Goal: Task Accomplishment & Management: Use online tool/utility

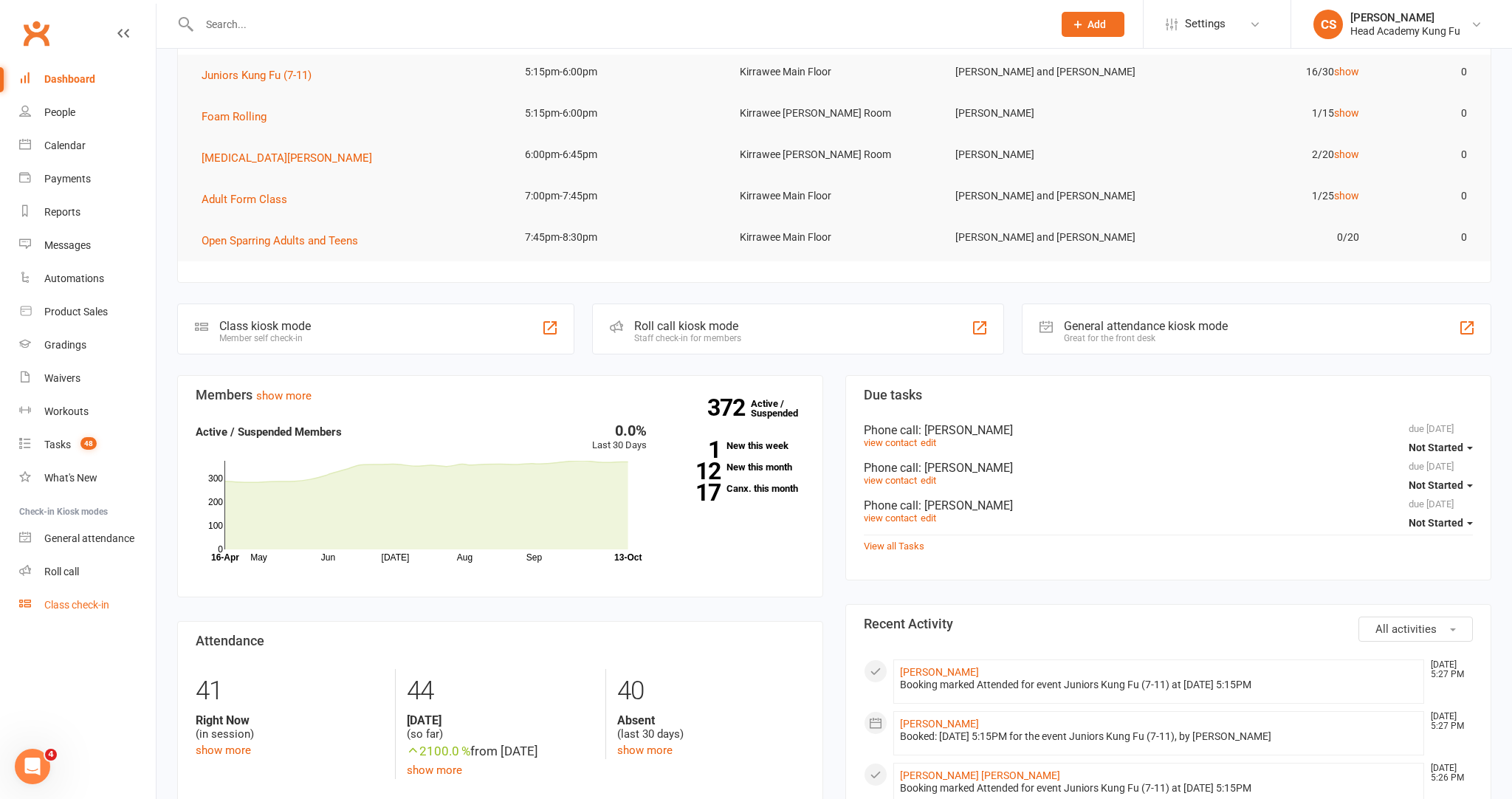
click at [97, 599] on div "Class check-in" at bounding box center [76, 604] width 65 height 12
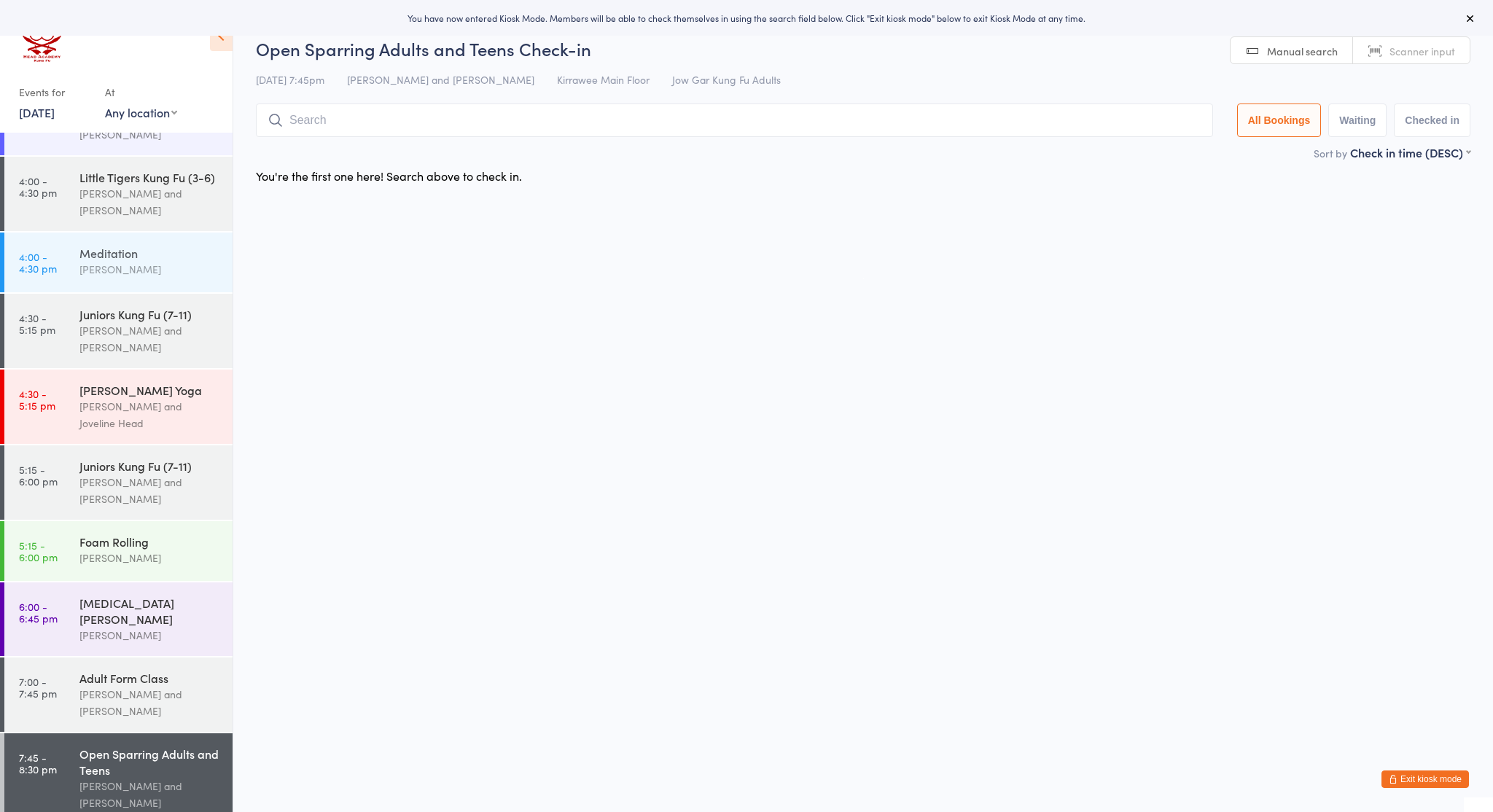
scroll to position [127, 0]
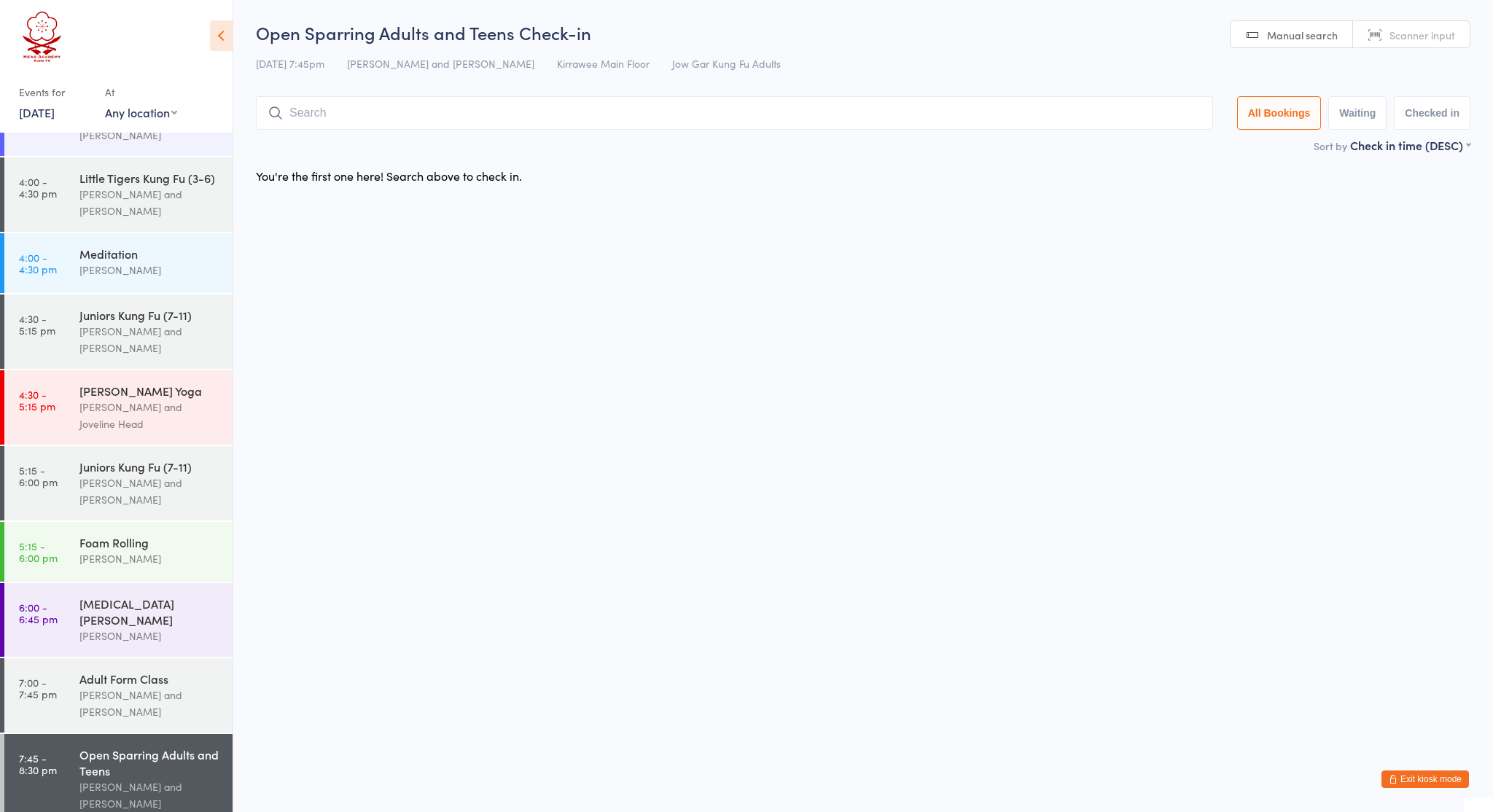
click at [156, 764] on div "Open Sparring Adults and Teens" at bounding box center [150, 762] width 141 height 32
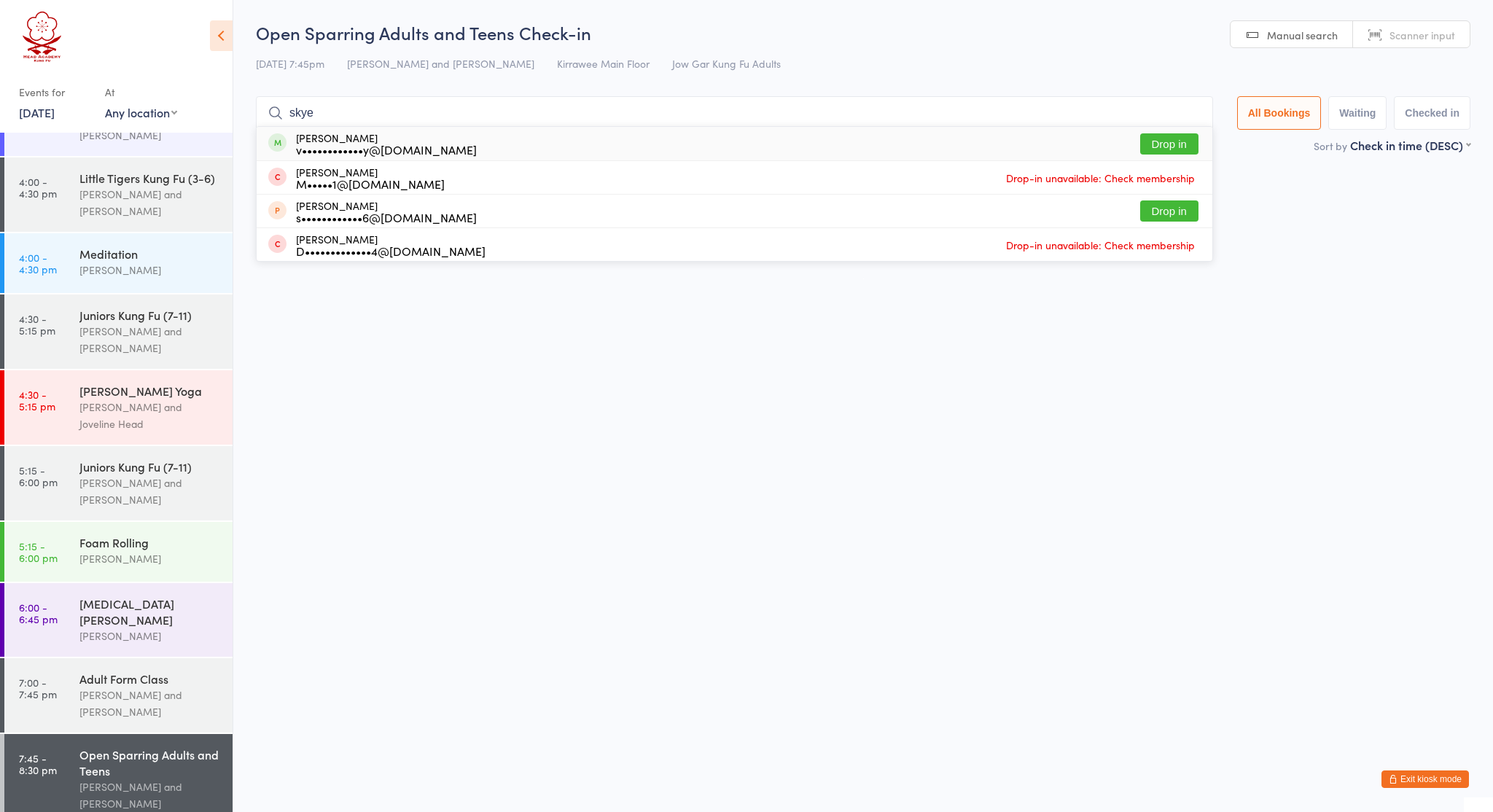
type input "skye"
click at [1154, 153] on button "Drop in" at bounding box center [1169, 143] width 58 height 21
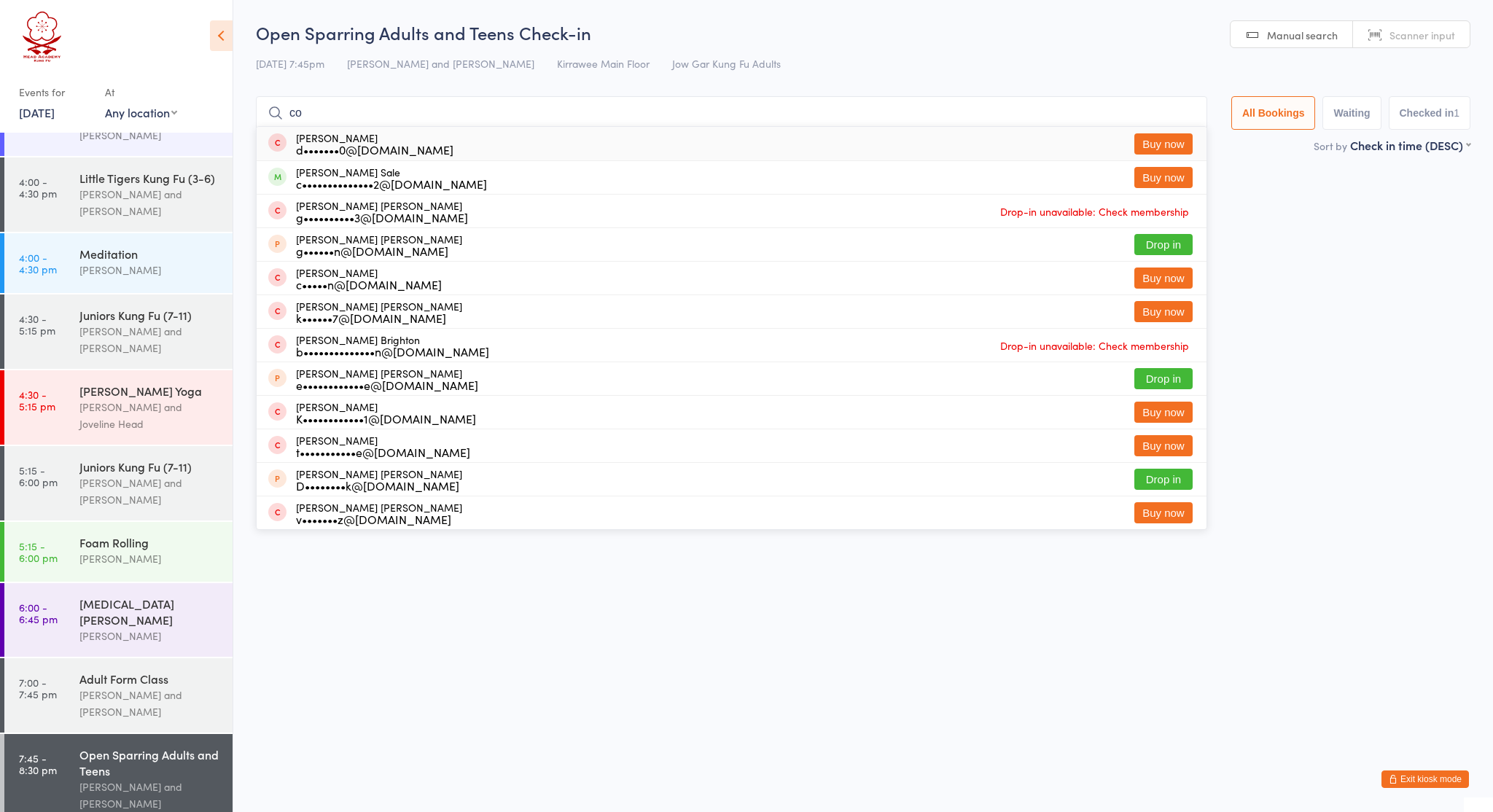
type input "c"
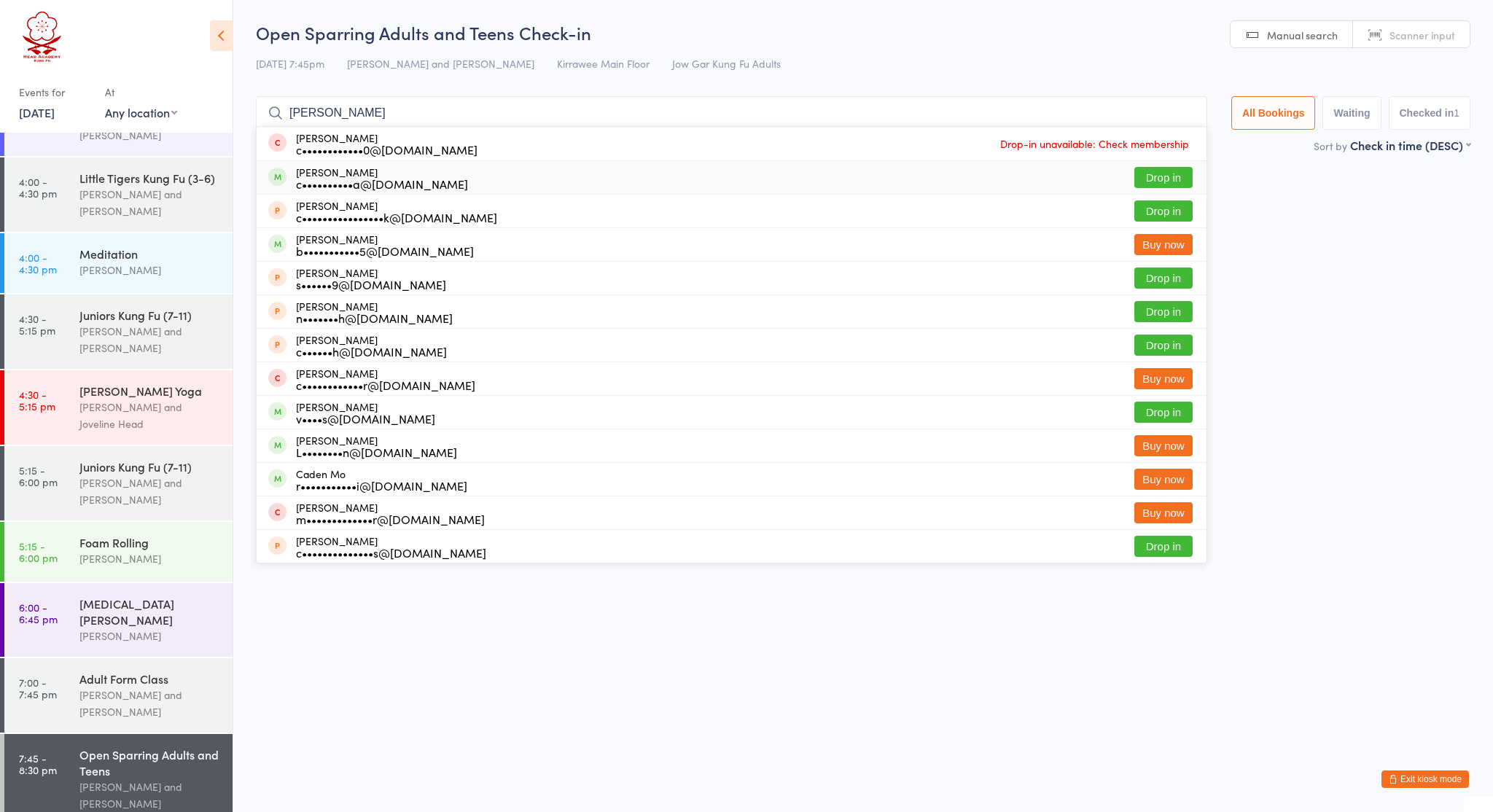
type input "carol"
click at [768, 180] on div "Carolyn Samsa c••••••••••a@gmail.com Drop in" at bounding box center [732, 178] width 950 height 33
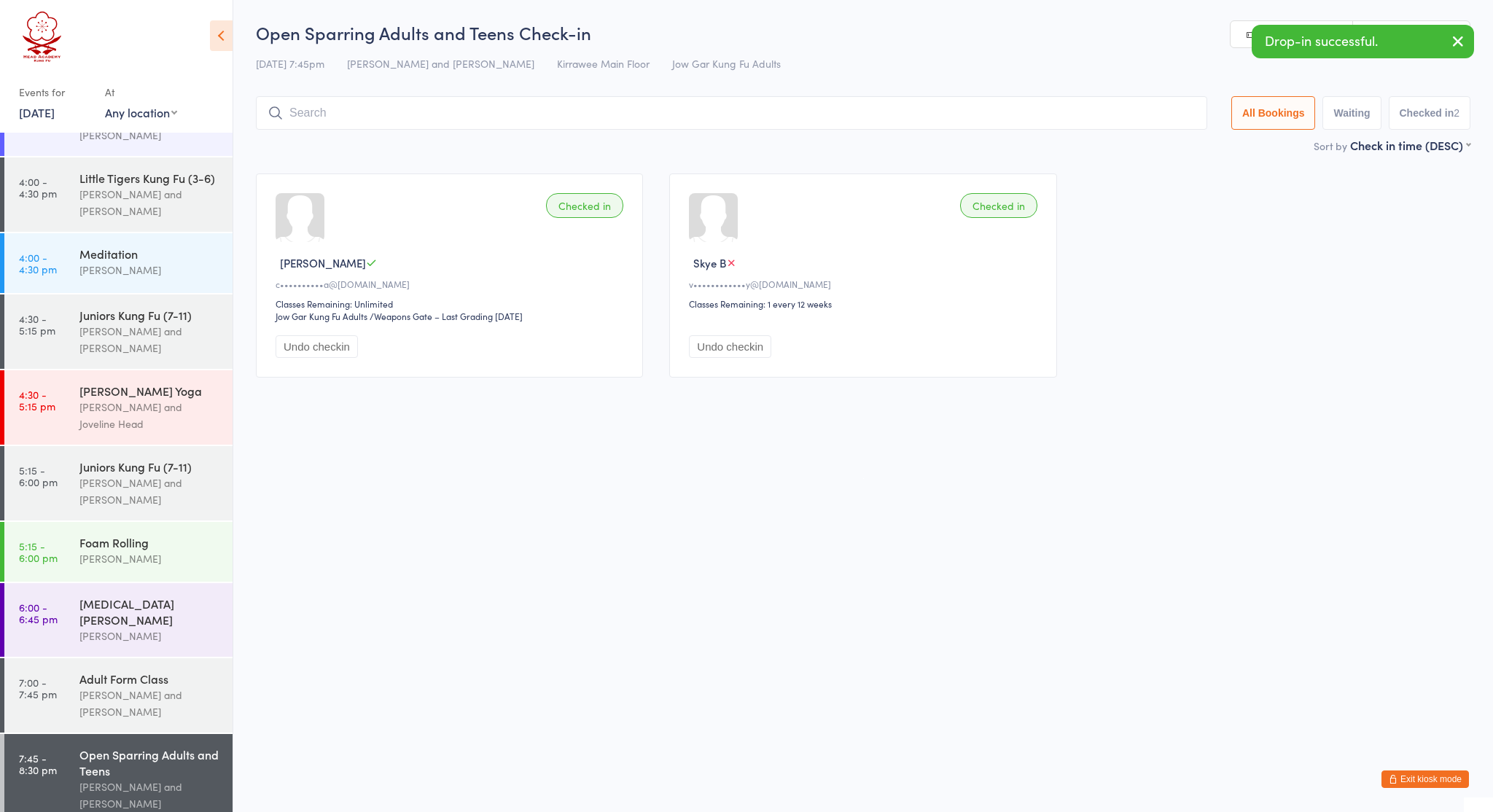
click at [762, 116] on input "search" at bounding box center [732, 113] width 951 height 34
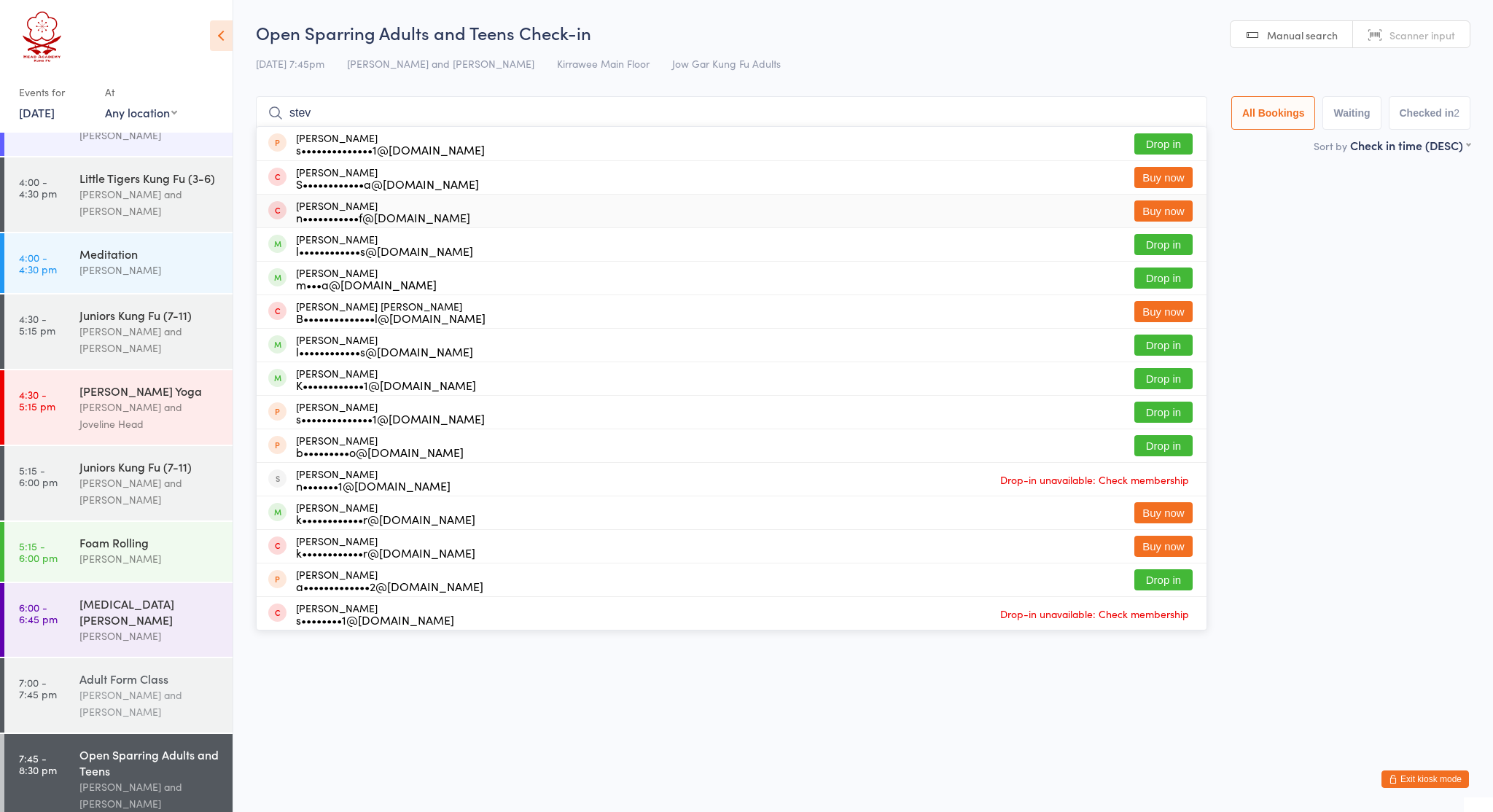
type input "stev"
click at [160, 688] on div "[PERSON_NAME] and [PERSON_NAME]" at bounding box center [150, 703] width 141 height 34
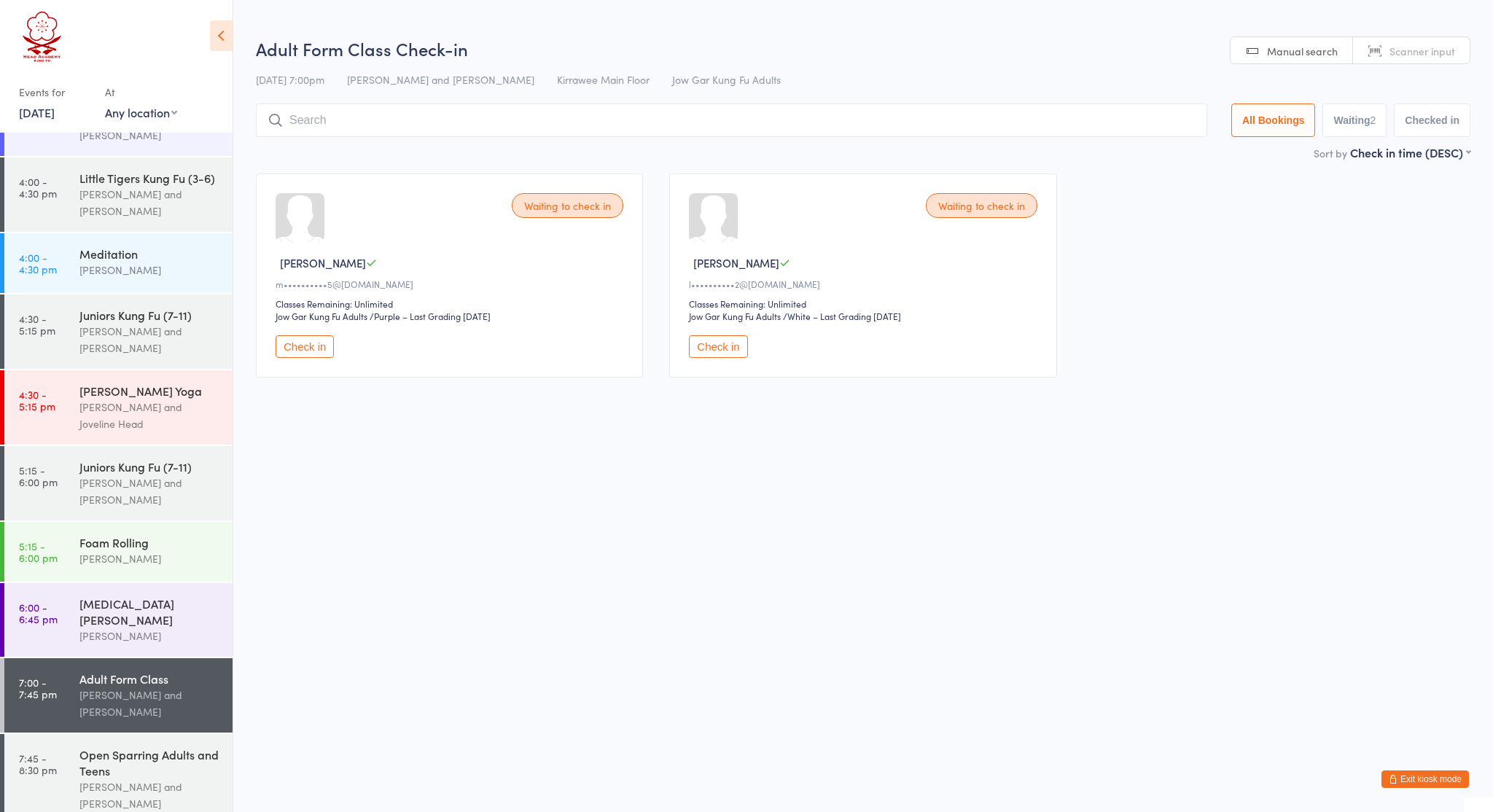
click at [302, 355] on button "Check in" at bounding box center [305, 346] width 58 height 23
click at [333, 353] on button "Check in" at bounding box center [305, 346] width 58 height 23
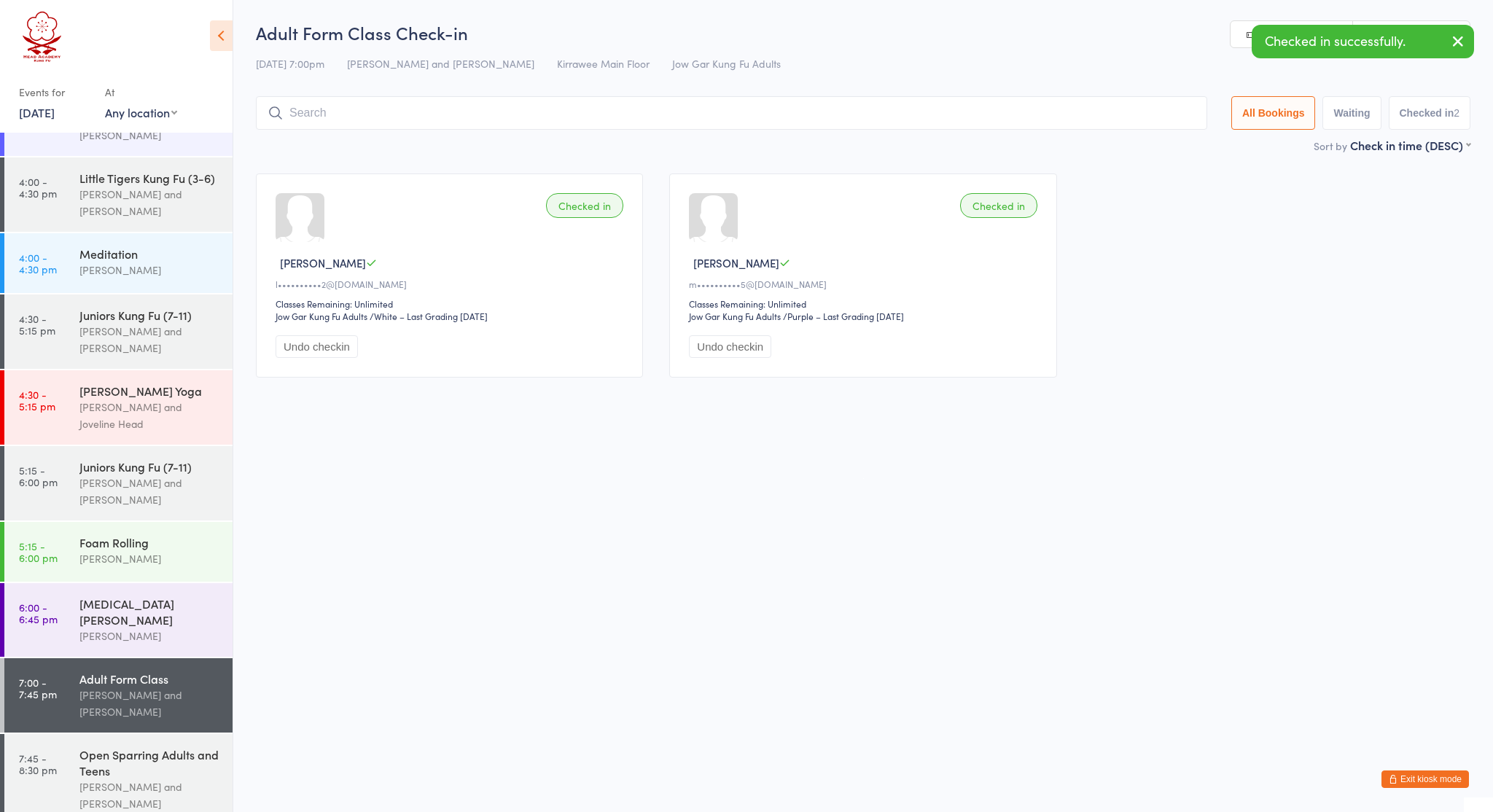
click at [409, 103] on input "search" at bounding box center [732, 113] width 951 height 34
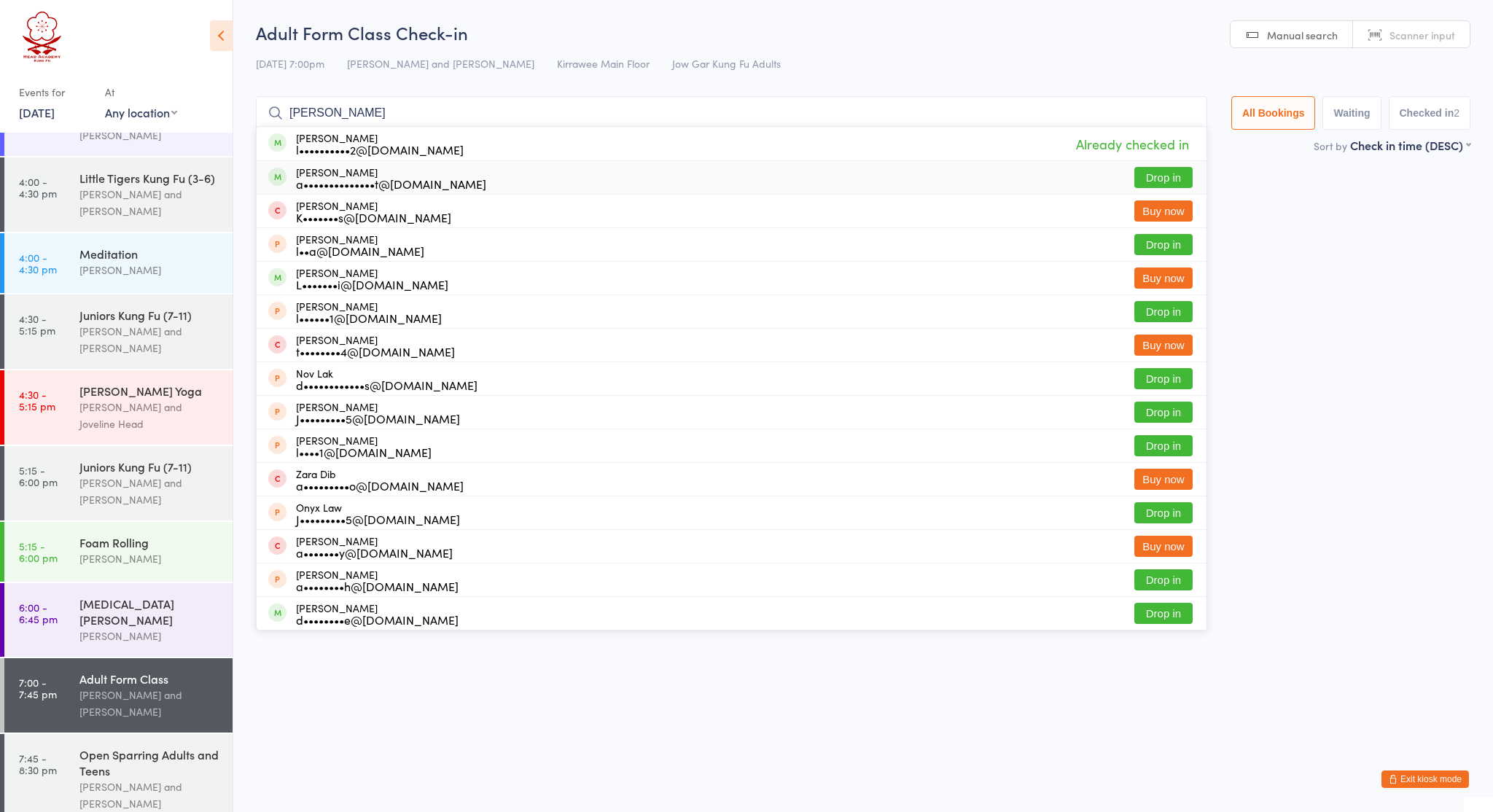
type input "lara"
click at [1140, 183] on button "Drop in" at bounding box center [1164, 177] width 58 height 21
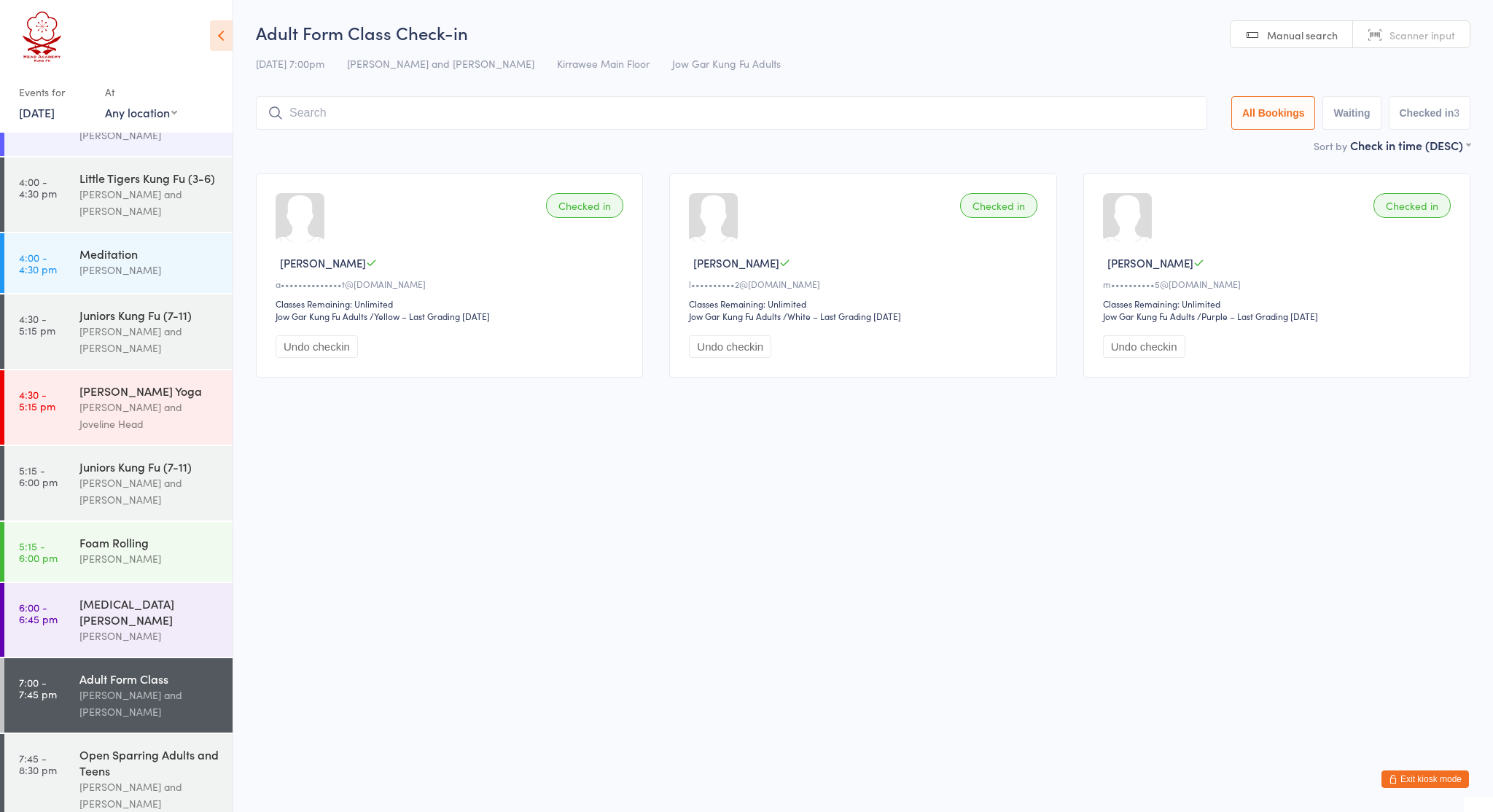
click at [737, 109] on input "search" at bounding box center [732, 113] width 951 height 34
type input "jo"
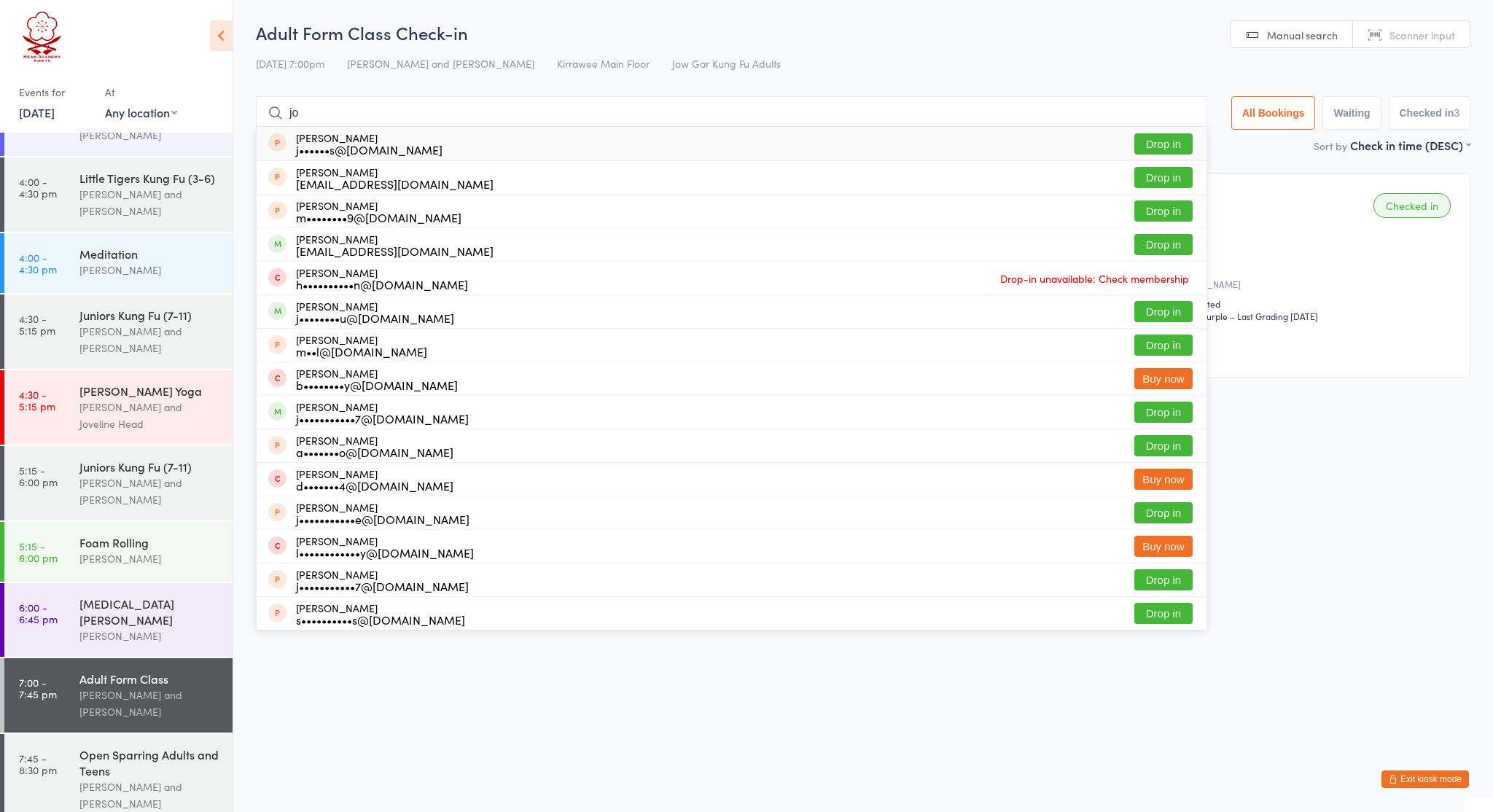
drag, startPoint x: 309, startPoint y: 112, endPoint x: 290, endPoint y: 112, distance: 19.0
click at [290, 112] on input "jo" at bounding box center [732, 113] width 951 height 34
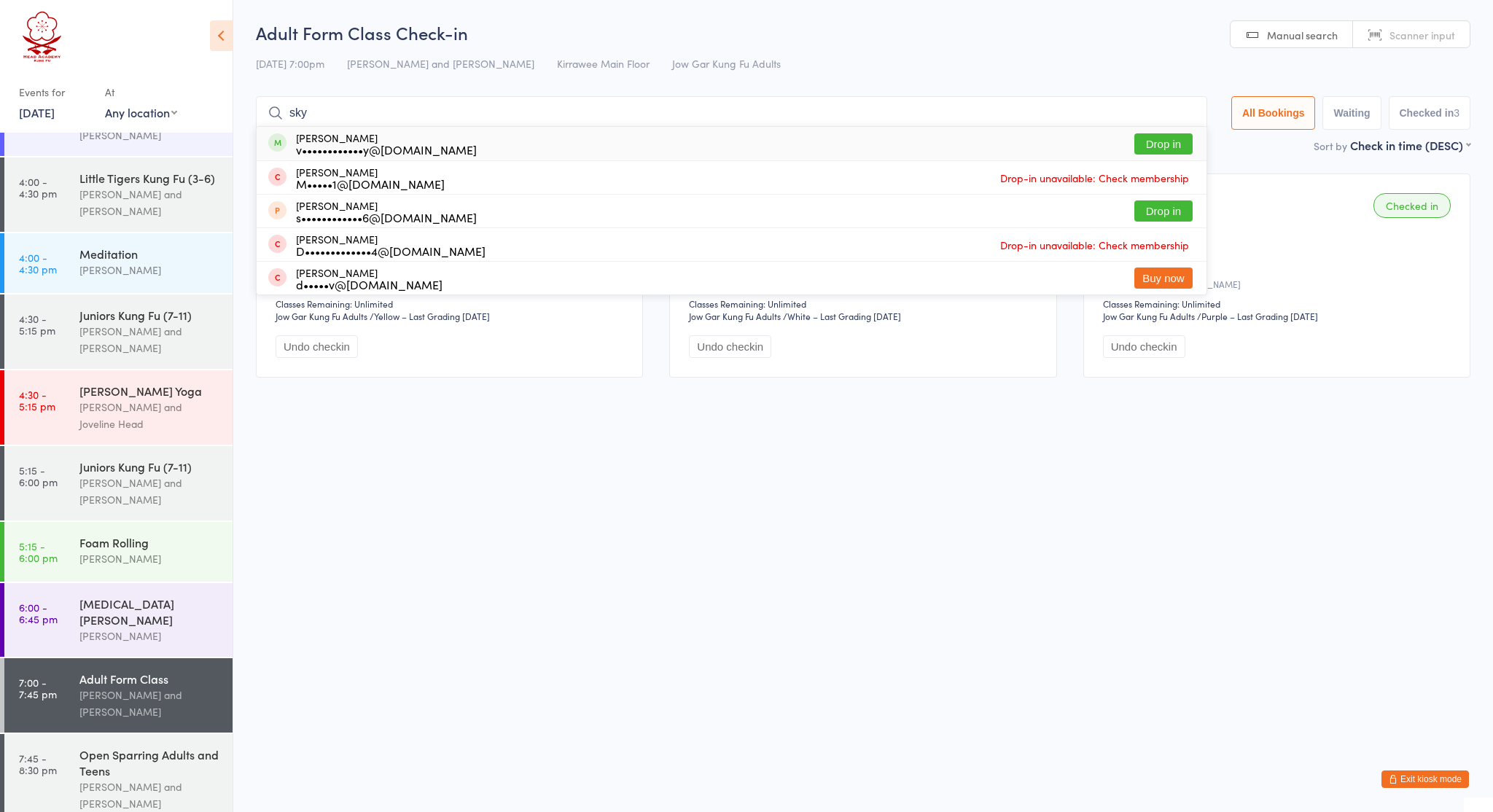
type input "sky"
click at [1149, 148] on button "Drop in" at bounding box center [1164, 143] width 58 height 21
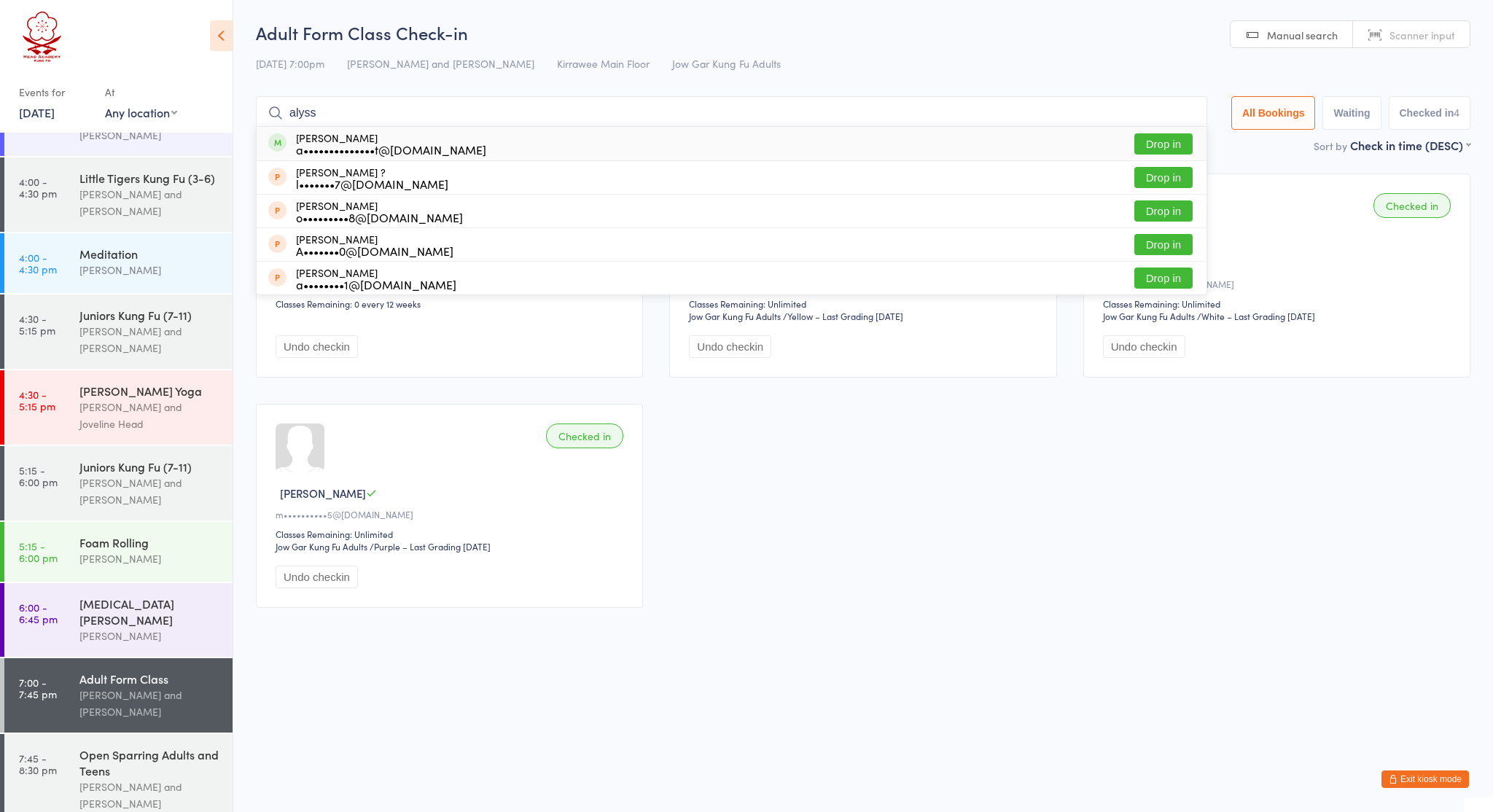
type input "lays"
drag, startPoint x: 342, startPoint y: 250, endPoint x: 758, endPoint y: 152, distance: 427.4
click at [758, 152] on div "Alyssa Knight a••••••••••••••t@gmail.com Drop in" at bounding box center [732, 143] width 950 height 34
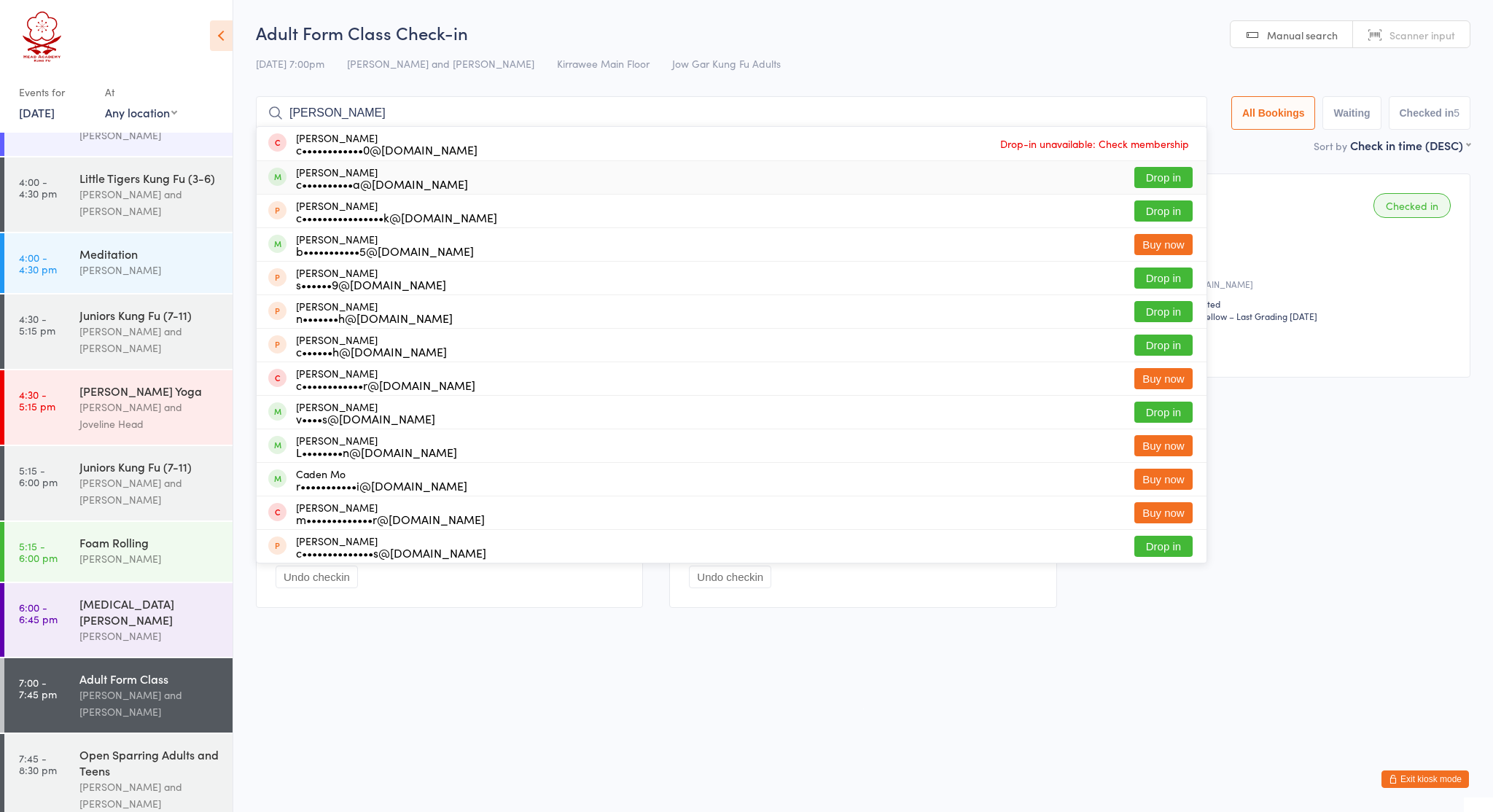
type input "carol"
click at [645, 181] on div "Carolyn Samsa c••••••••••a@gmail.com Drop in" at bounding box center [732, 178] width 950 height 33
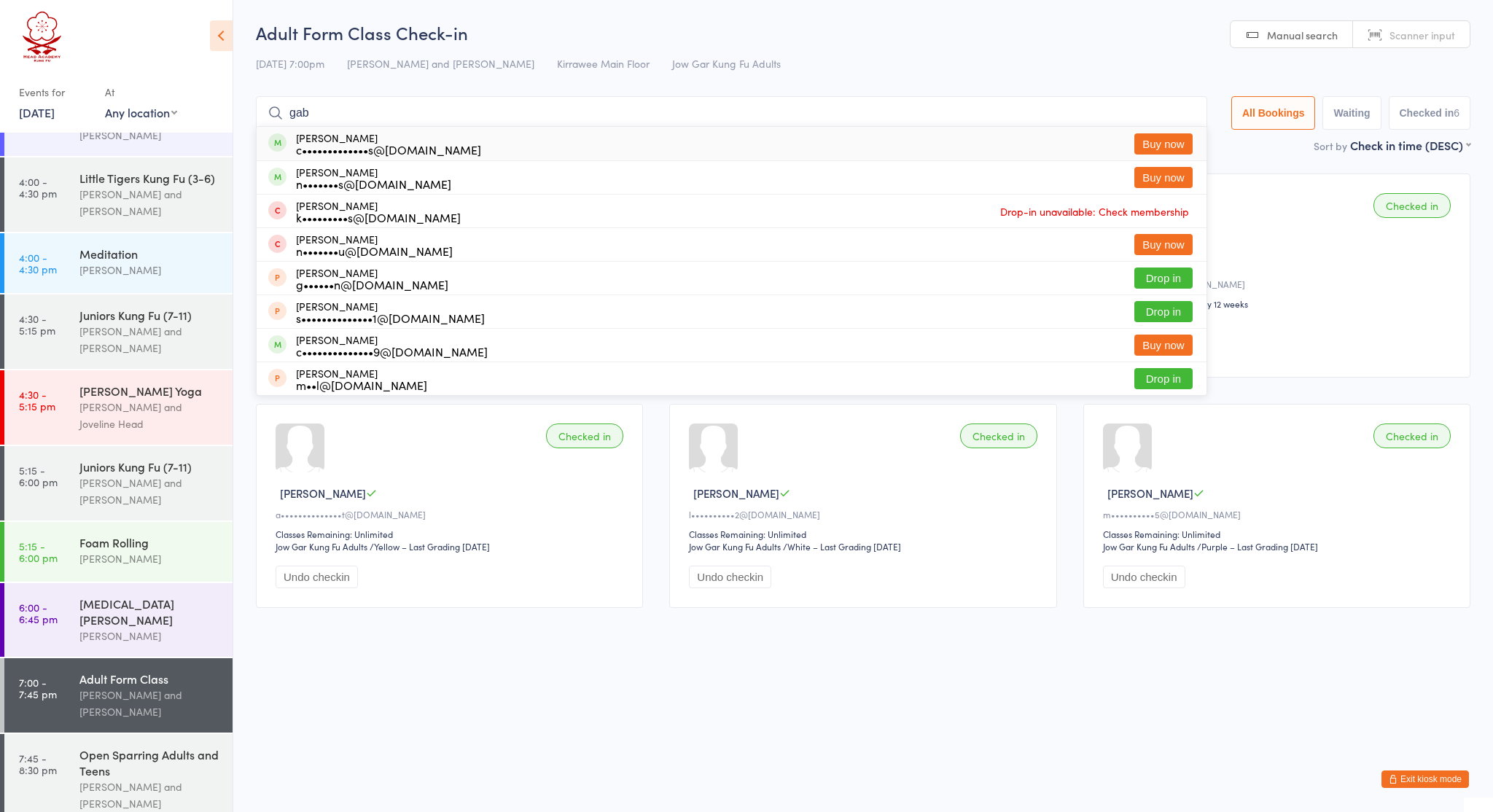
type input "gab"
click at [686, 151] on div "Gabriela Lis c•••••••••••••s@gmail.com Buy now" at bounding box center [732, 143] width 950 height 34
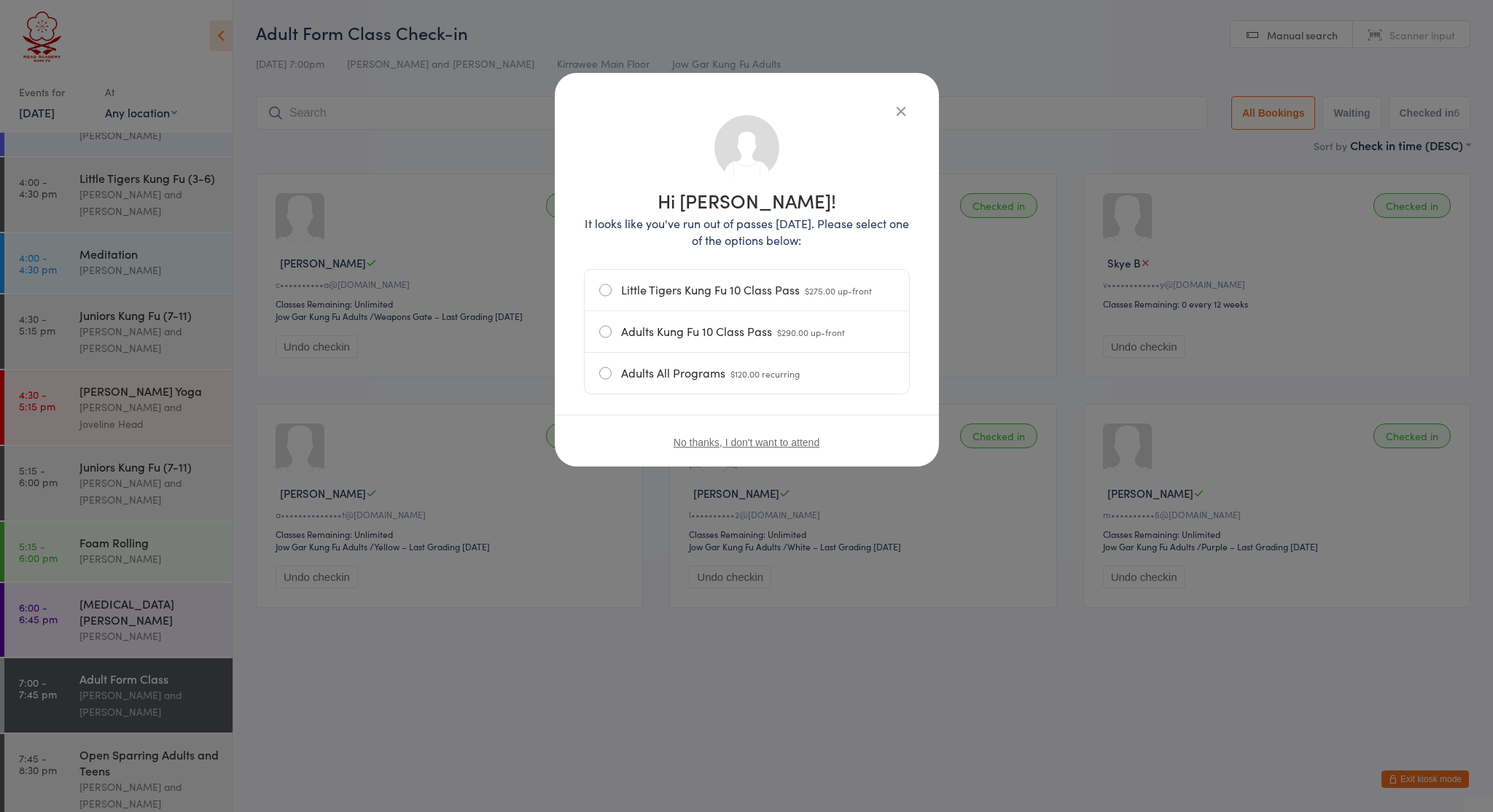
click at [897, 114] on icon "button" at bounding box center [901, 111] width 16 height 16
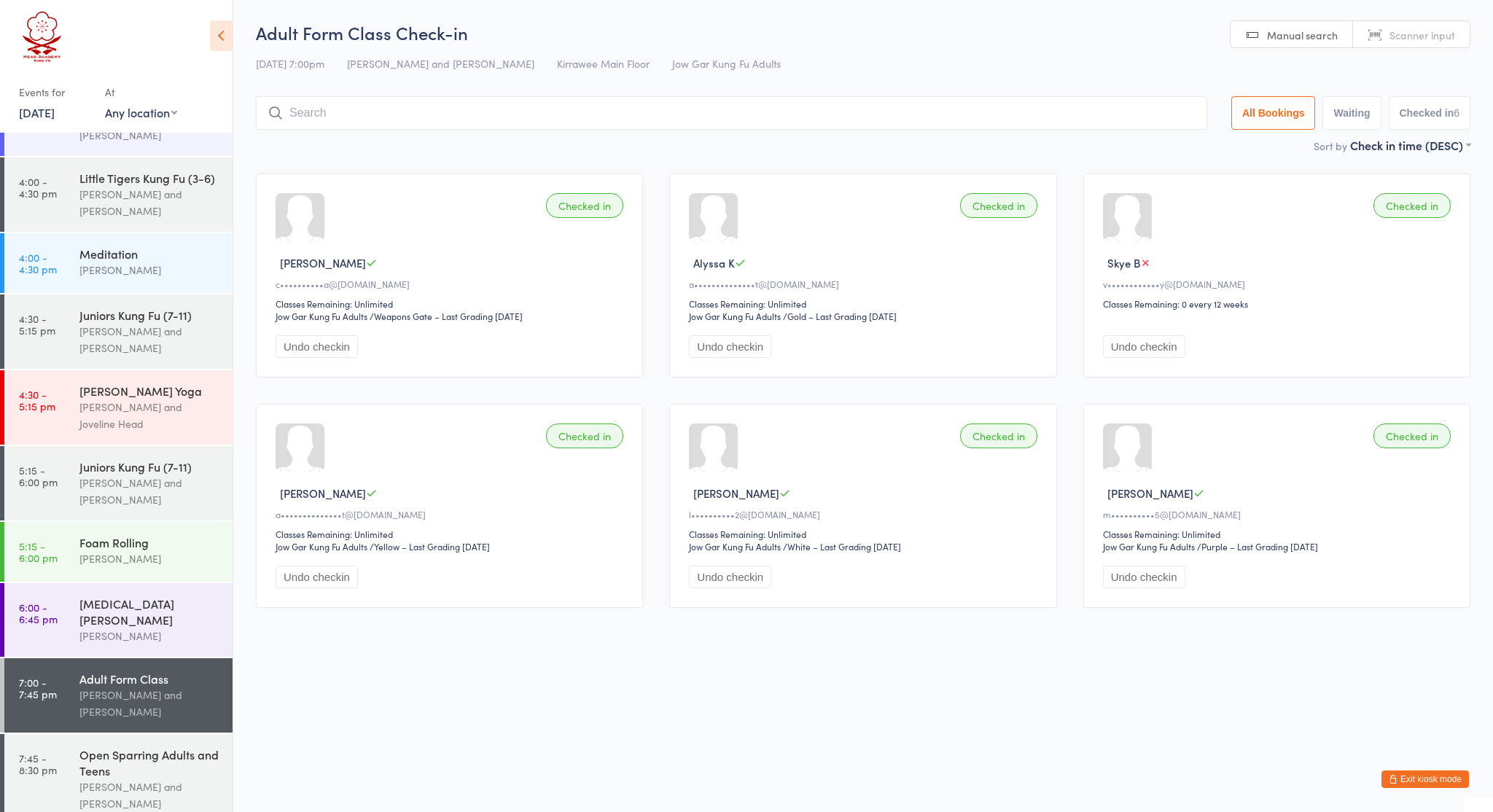
click at [796, 111] on input "search" at bounding box center [732, 113] width 951 height 34
type input "b"
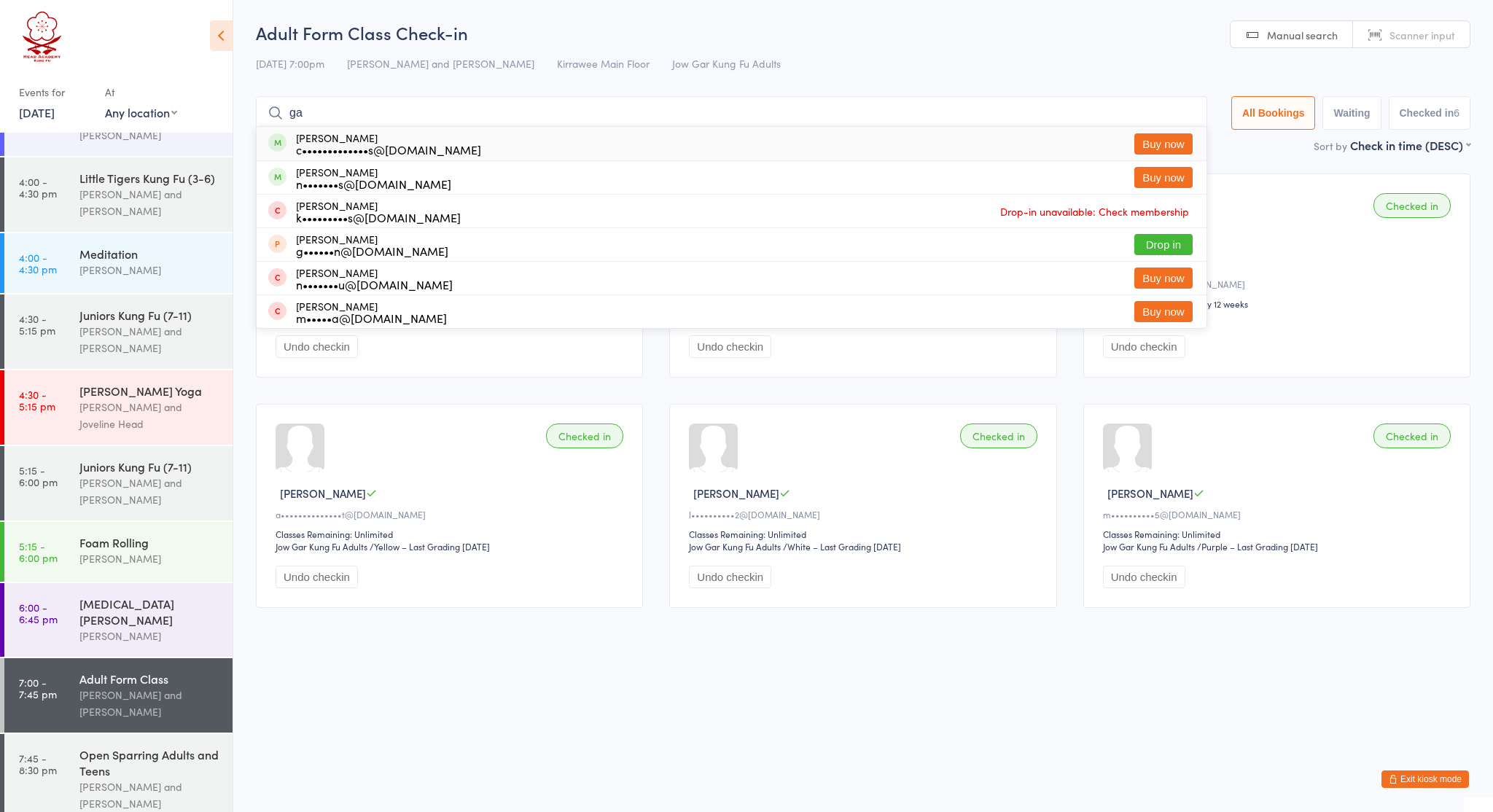
type input "g"
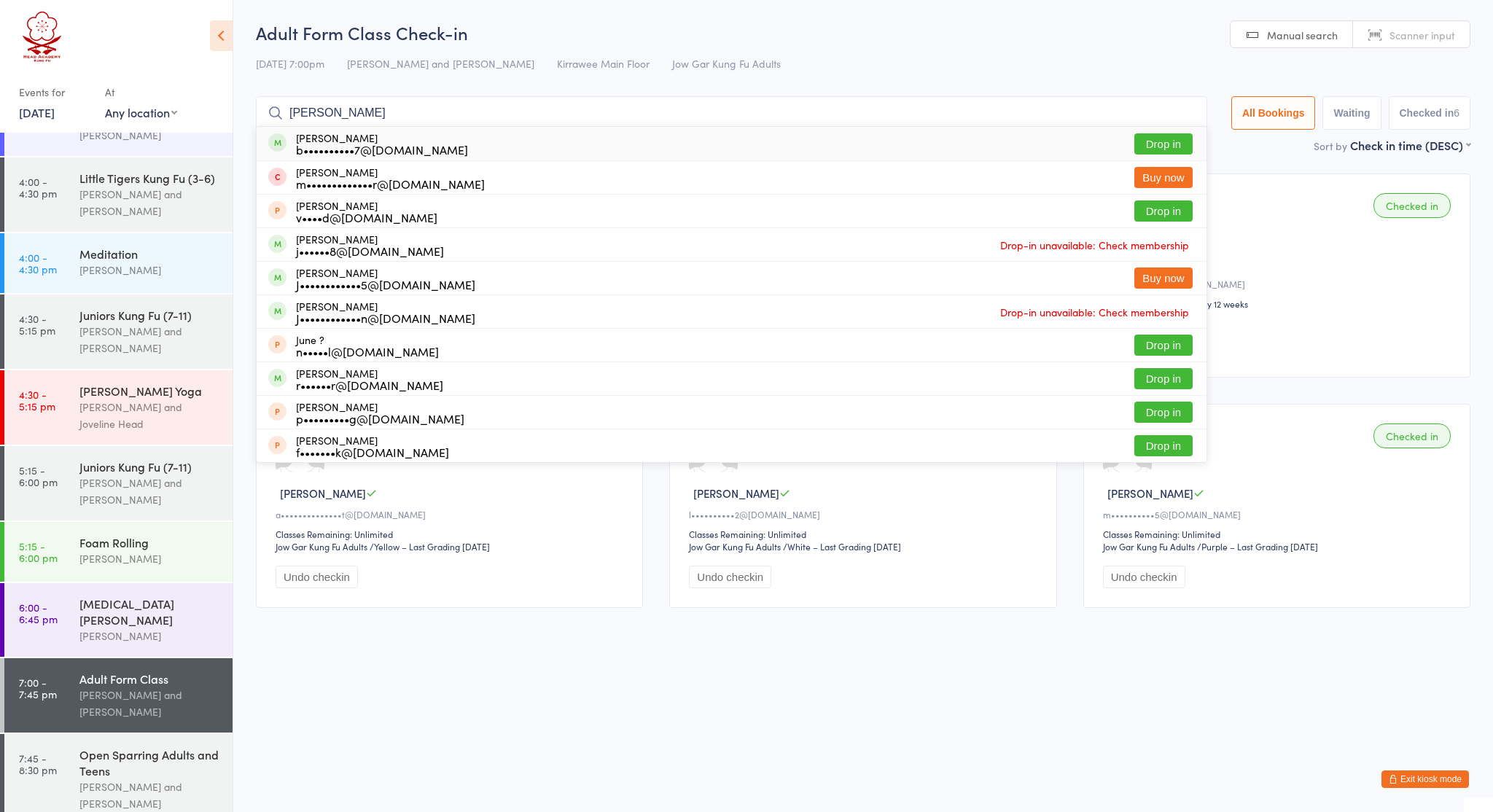
type input "Julia"
drag, startPoint x: 550, startPoint y: 132, endPoint x: 599, endPoint y: 142, distance: 50.0
click at [599, 142] on div "Julian Hicks b••••••••••7@hotmail.com Drop in" at bounding box center [732, 143] width 950 height 34
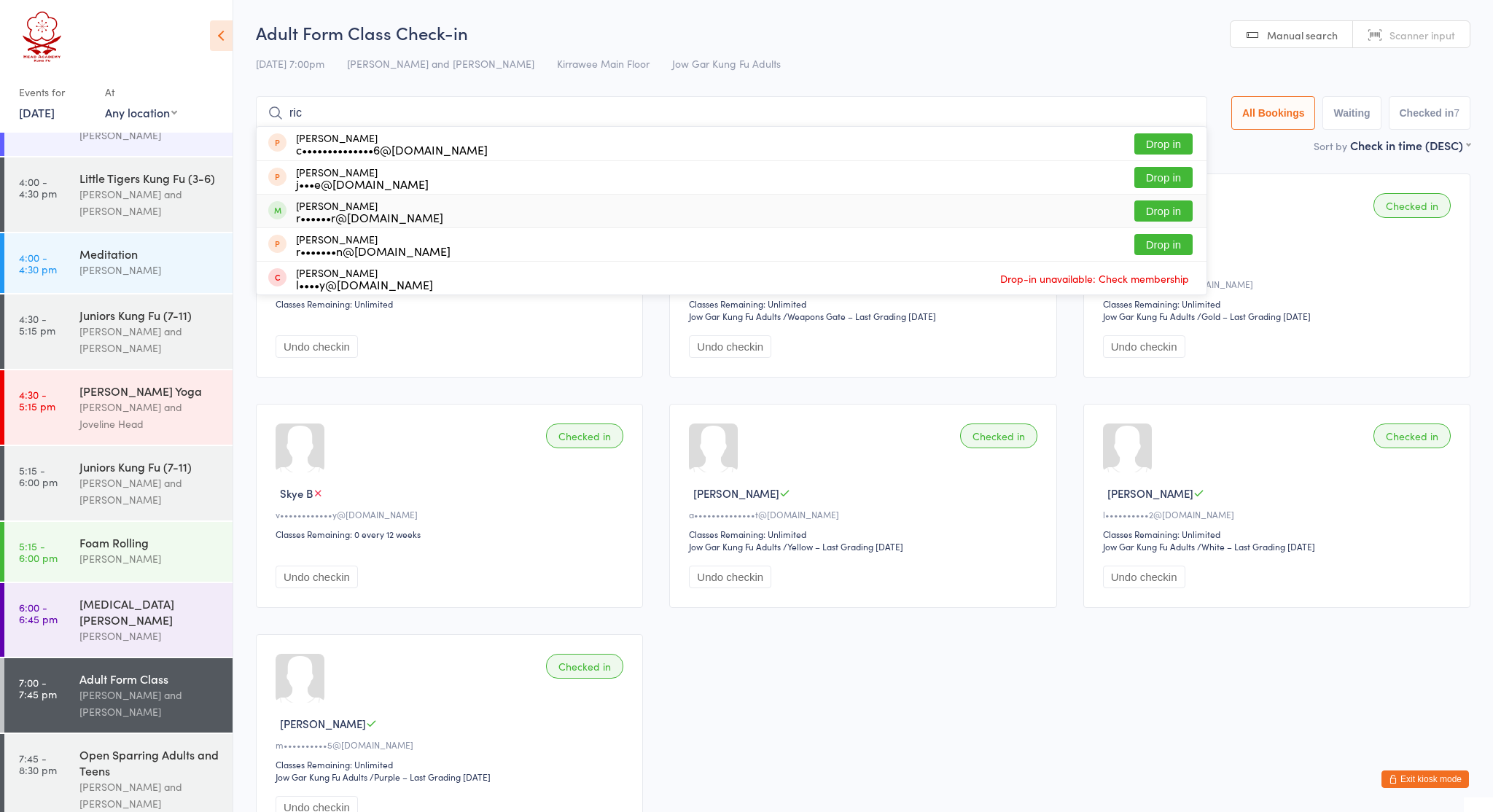
type input "ric"
click at [570, 207] on div "Ricardo Sekermestrovic r••••••r@yahoo.com Drop in" at bounding box center [732, 210] width 950 height 33
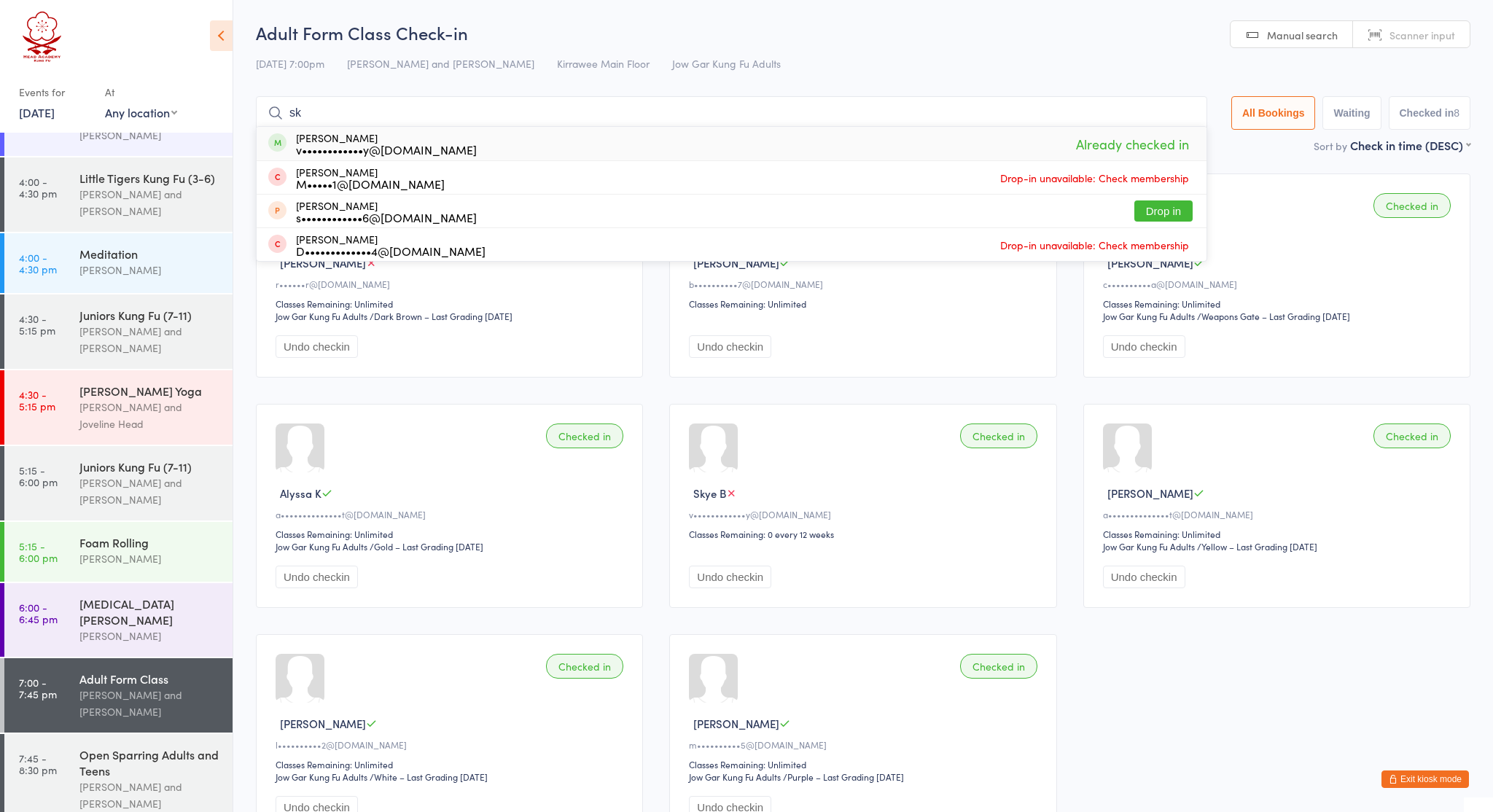
type input "s"
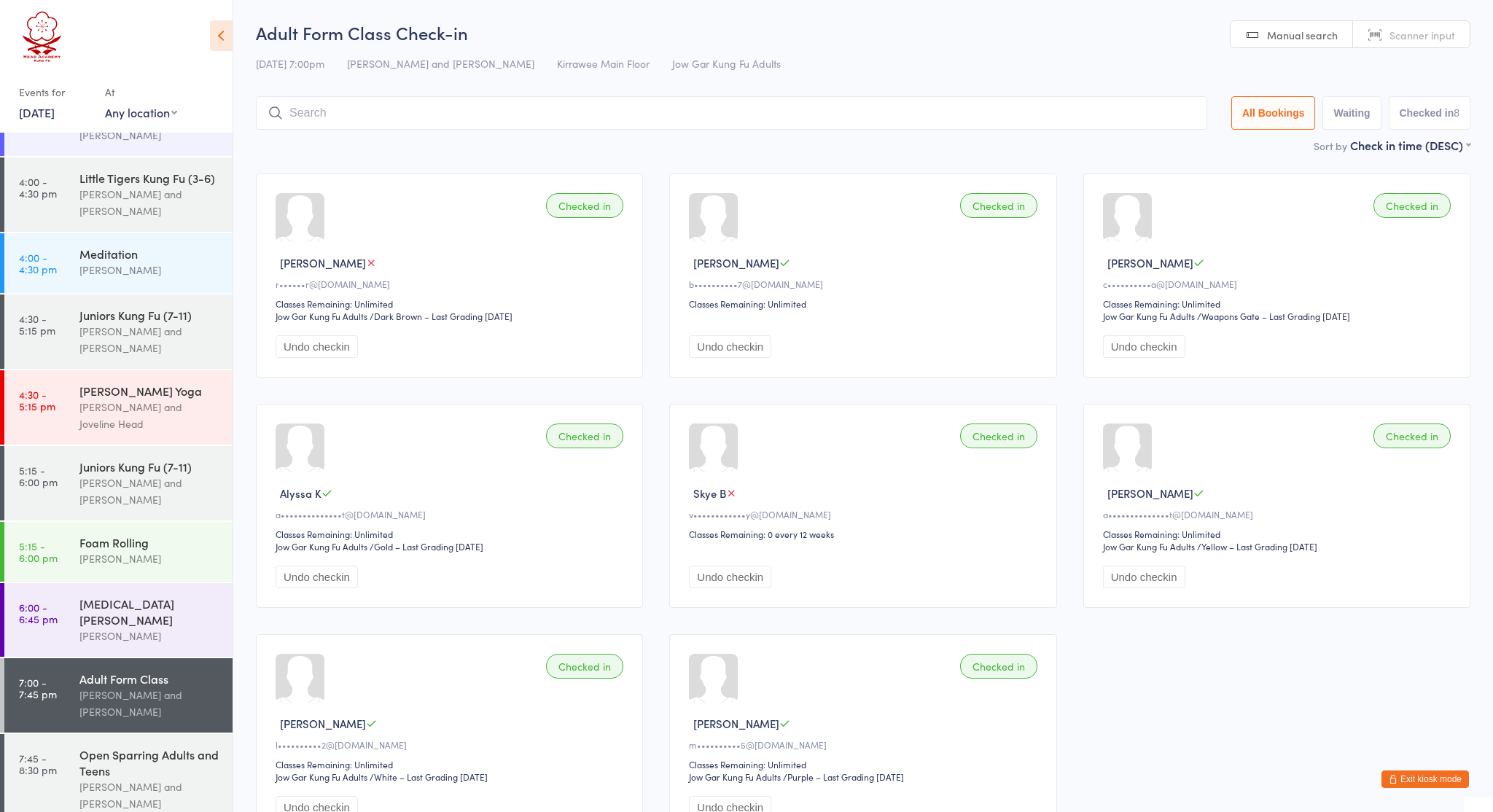
click at [699, 67] on span "Jow Gar Kung Fu Adults" at bounding box center [727, 64] width 109 height 15
click at [720, 63] on span "Jow Gar Kung Fu Adults" at bounding box center [727, 64] width 109 height 15
click at [1275, 146] on div "Sort by Check in time (DESC) First name (ASC) First name (DESC) Last name (ASC)…" at bounding box center [863, 145] width 1214 height 16
